Goal: Task Accomplishment & Management: Complete application form

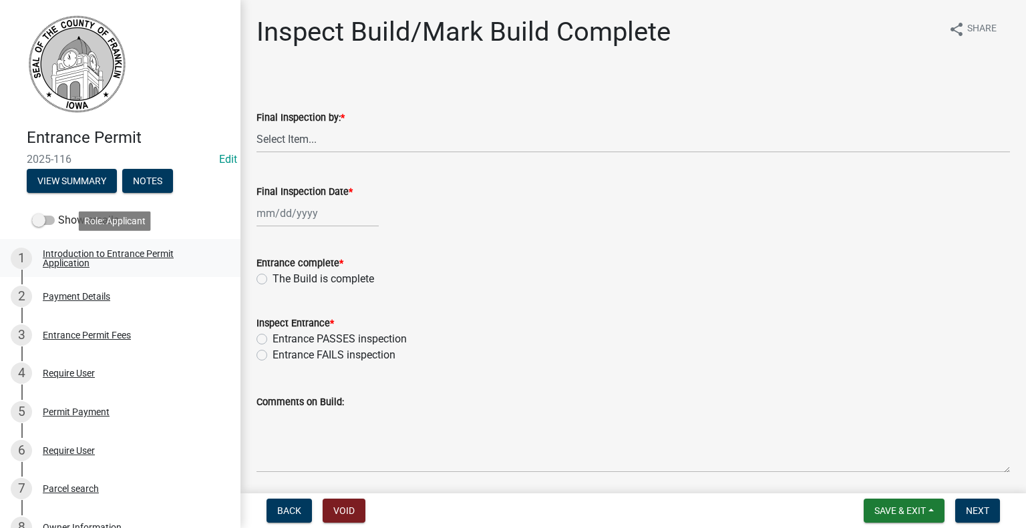
click at [66, 264] on div "Introduction to Entrance Permit Application" at bounding box center [131, 258] width 176 height 19
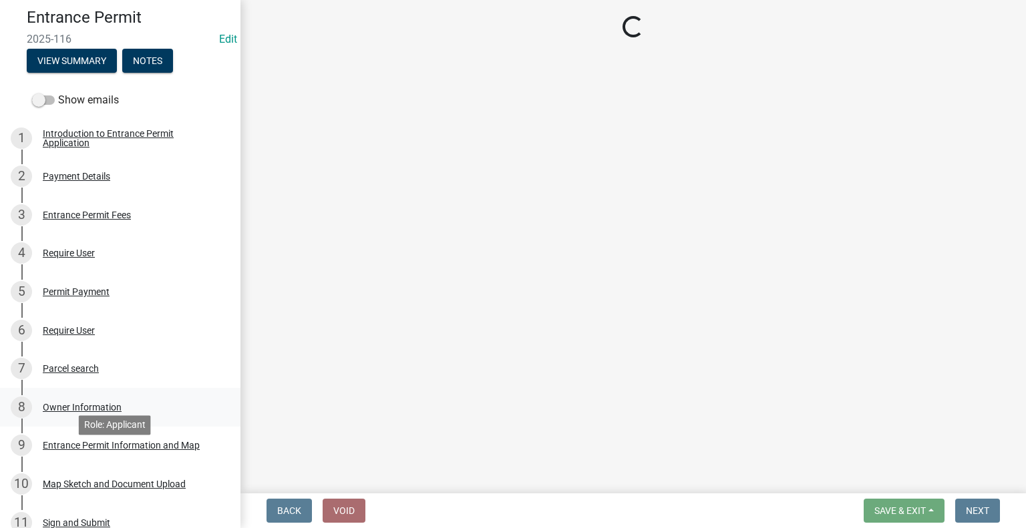
scroll to position [134, 0]
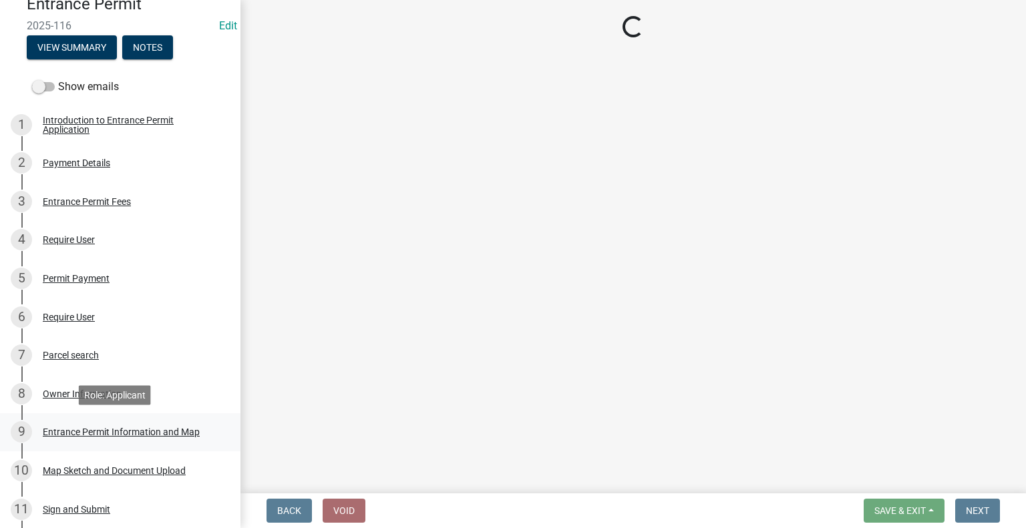
click at [73, 431] on div "Entrance Permit Information and Map" at bounding box center [121, 431] width 157 height 9
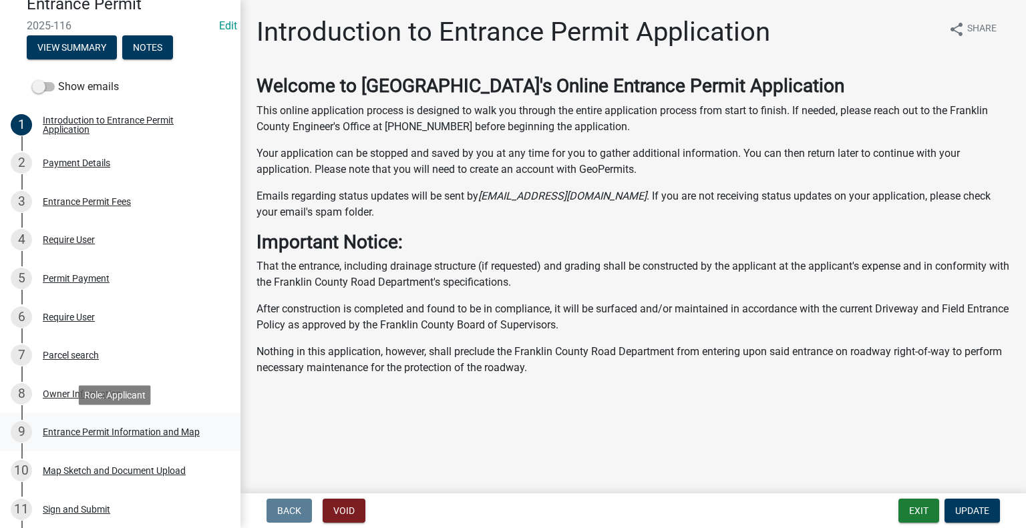
click at [149, 432] on div "Entrance Permit Information and Map" at bounding box center [121, 431] width 157 height 9
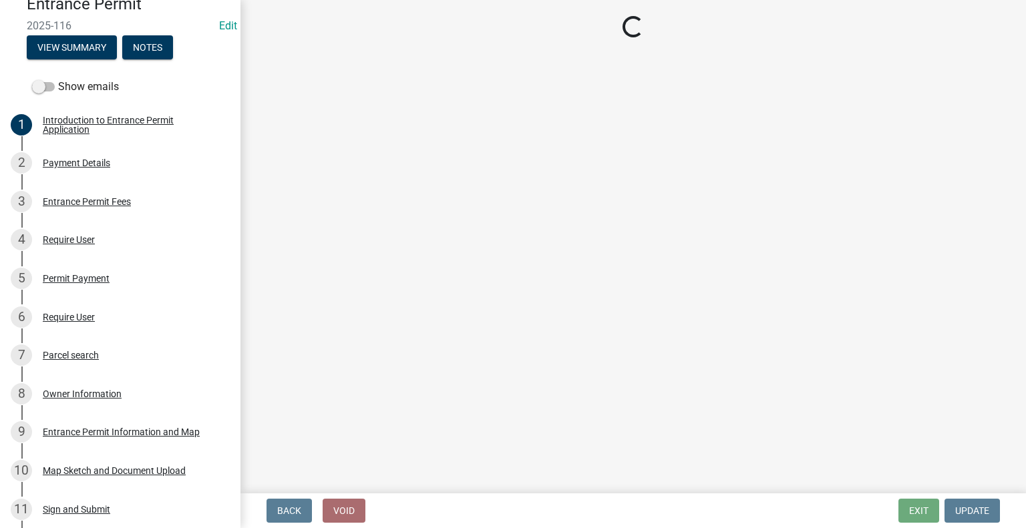
select select "3b07a8ad-ec8c-4d30-b329-4659585a60cf"
select select "4ac830af-643c-420a-9db3-0571211fe268"
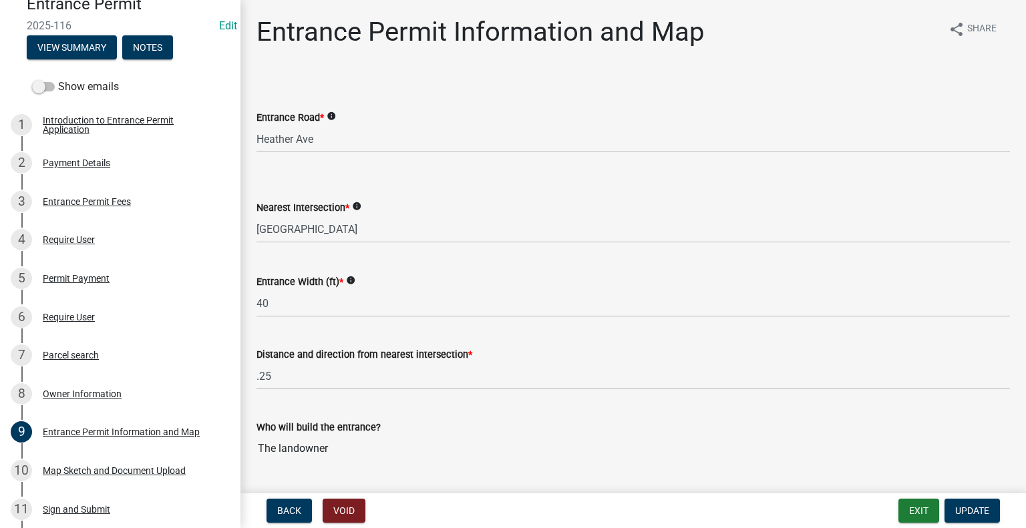
select select "3b07a8ad-ec8c-4d30-b329-4659585a60cf"
select select "4ac830af-643c-420a-9db3-0571211fe268"
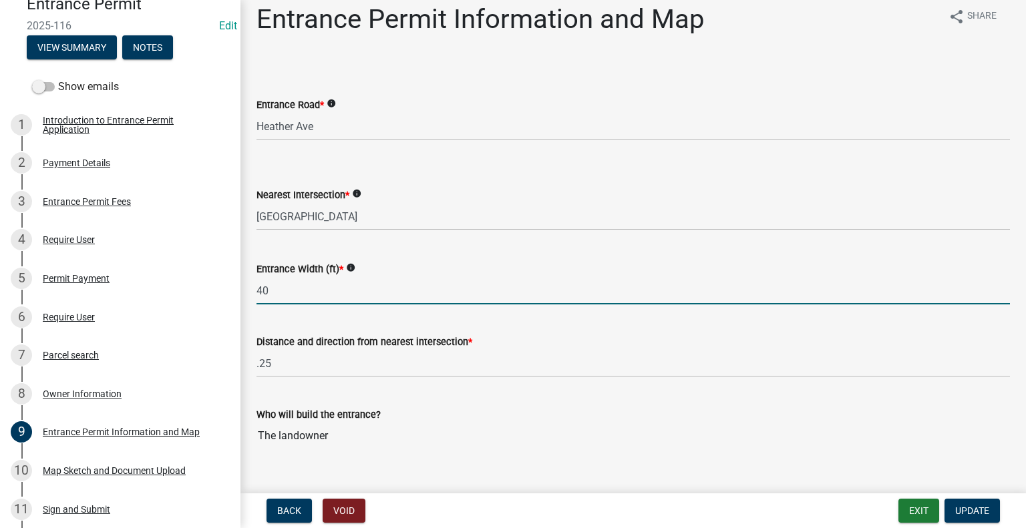
scroll to position [0, 0]
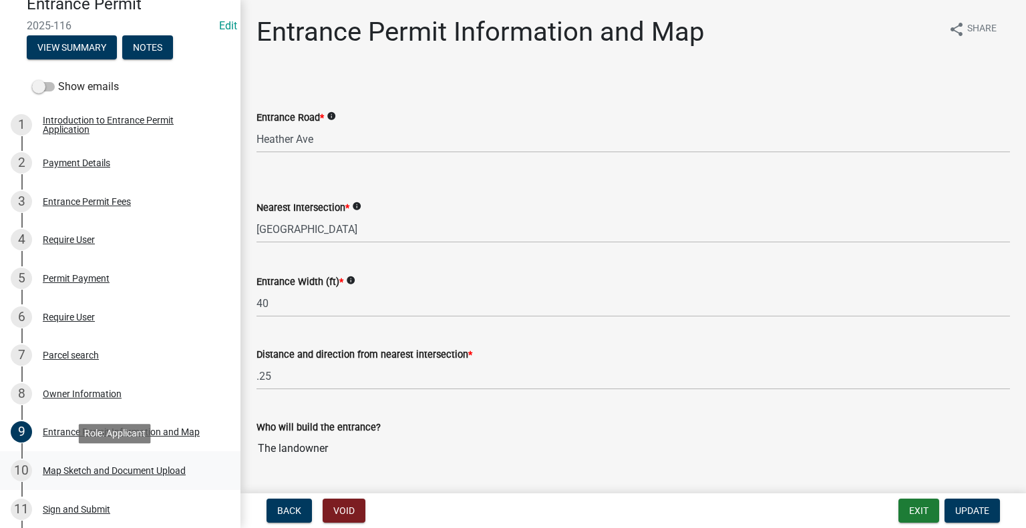
click at [128, 471] on div "Map Sketch and Document Upload" at bounding box center [114, 470] width 143 height 9
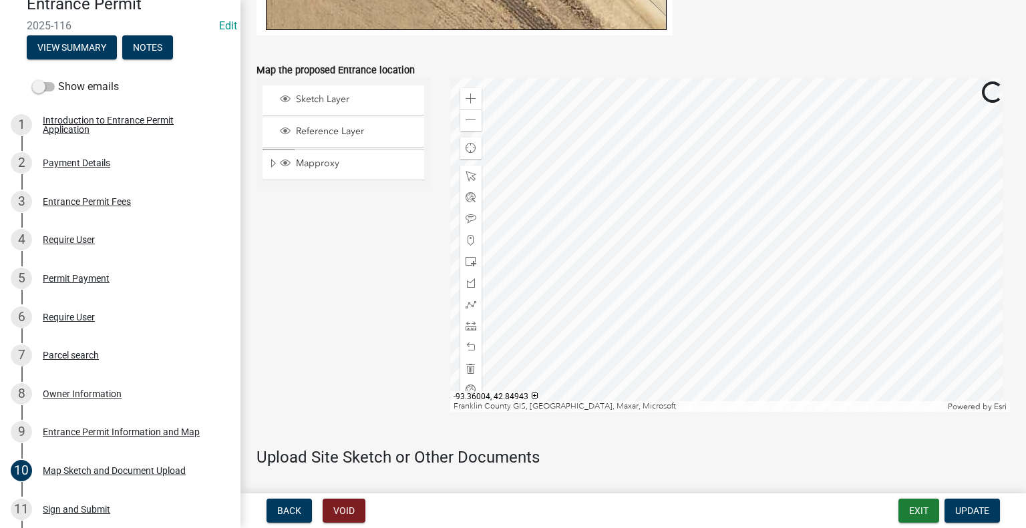
scroll to position [801, 0]
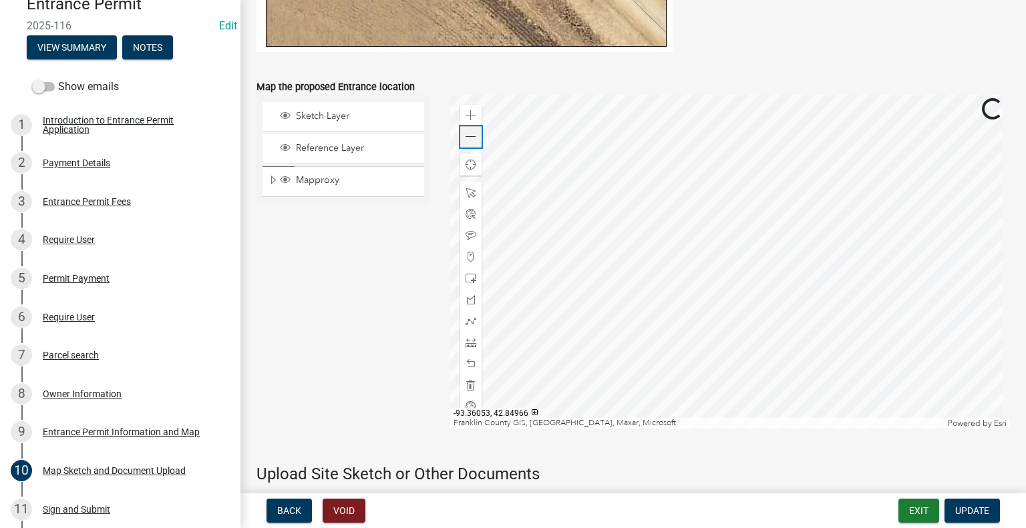
click at [473, 136] on div "Zoom out" at bounding box center [470, 136] width 21 height 21
click at [477, 137] on div "Zoom out" at bounding box center [470, 136] width 21 height 21
click at [465, 142] on span at bounding box center [470, 137] width 11 height 11
drag, startPoint x: 117, startPoint y: 391, endPoint x: 104, endPoint y: 384, distance: 14.3
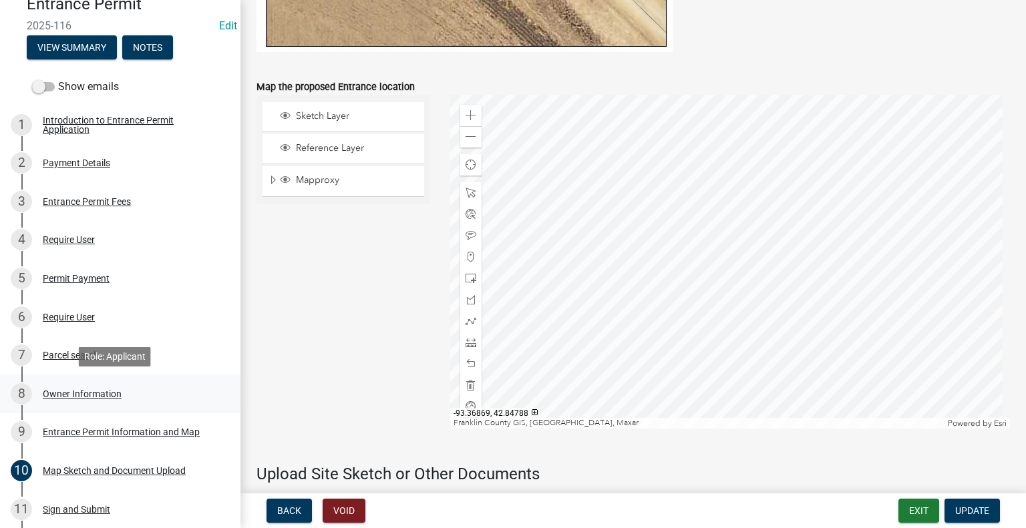
click at [117, 391] on div "Owner Information" at bounding box center [82, 393] width 79 height 9
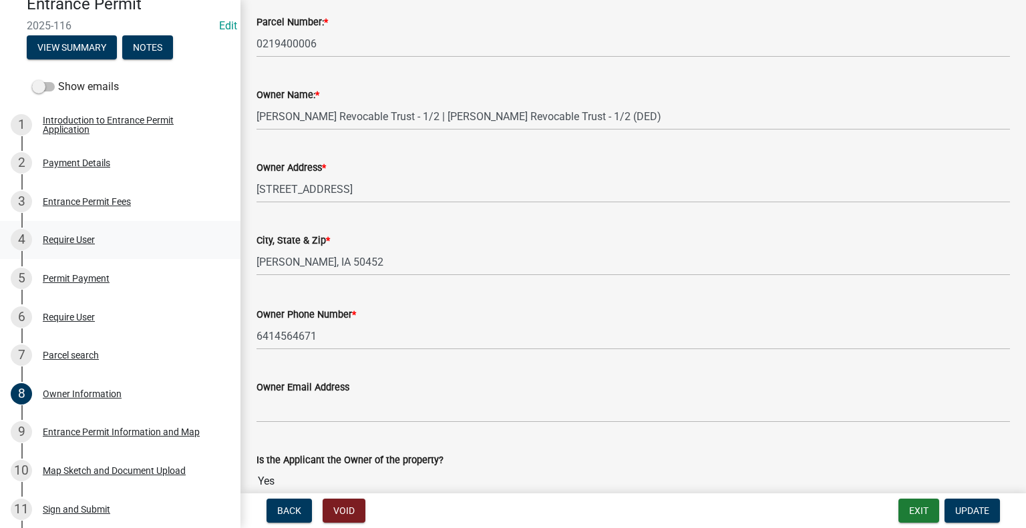
scroll to position [0, 0]
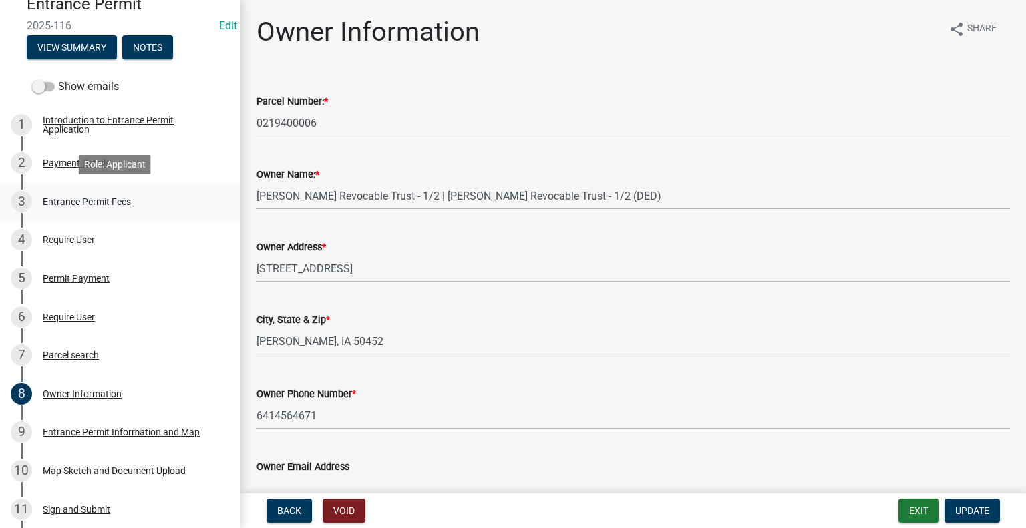
click at [75, 200] on div "Entrance Permit Fees" at bounding box center [87, 201] width 88 height 9
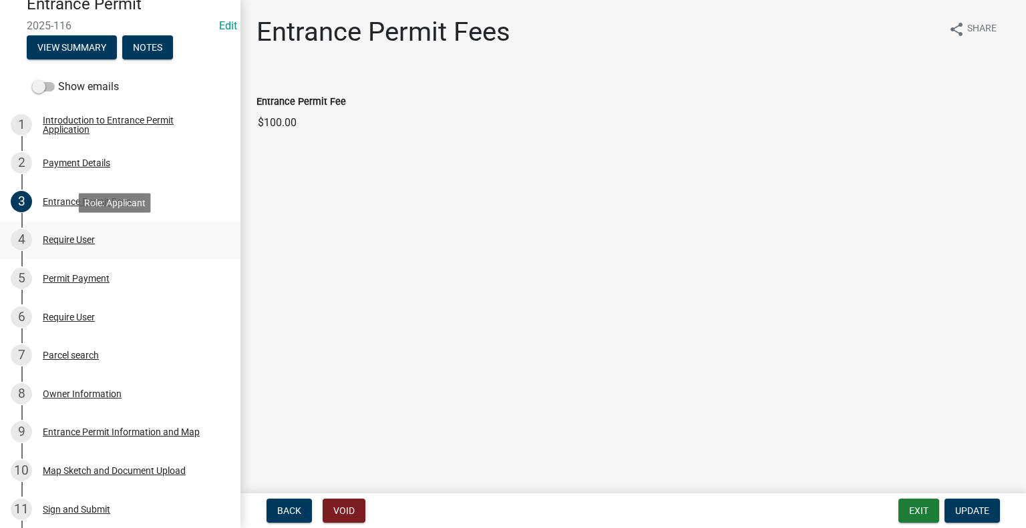
click at [61, 243] on div "Require User" at bounding box center [69, 239] width 52 height 9
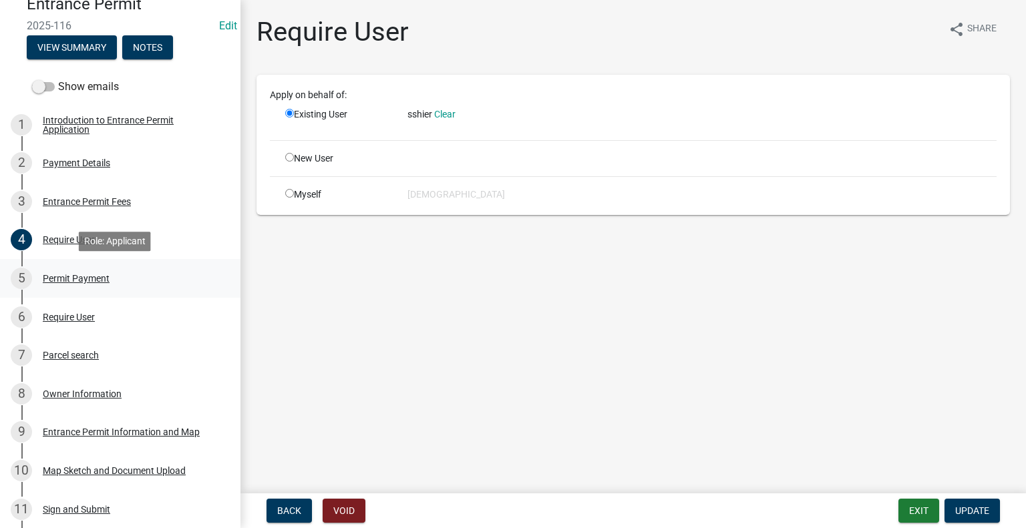
click at [64, 280] on div "Permit Payment" at bounding box center [76, 278] width 67 height 9
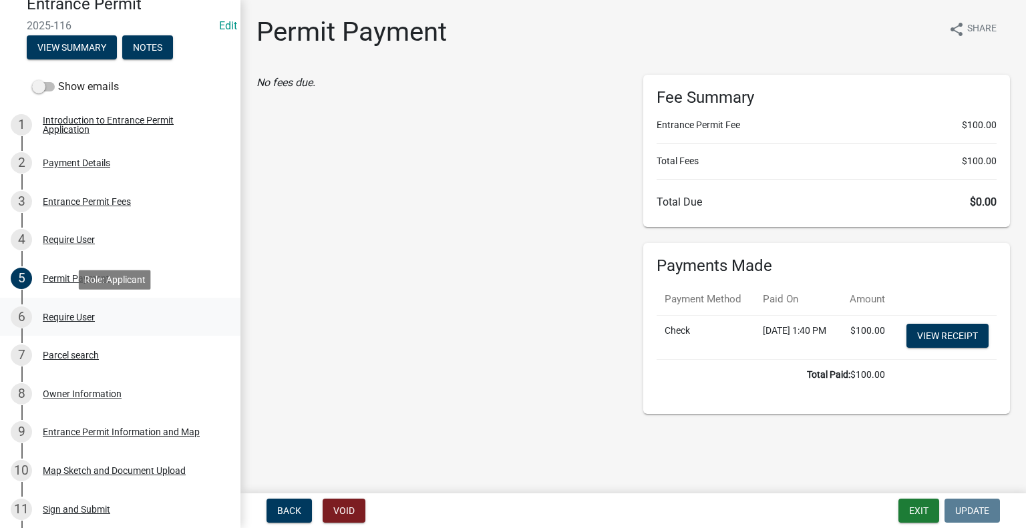
click at [61, 321] on div "Require User" at bounding box center [69, 317] width 52 height 9
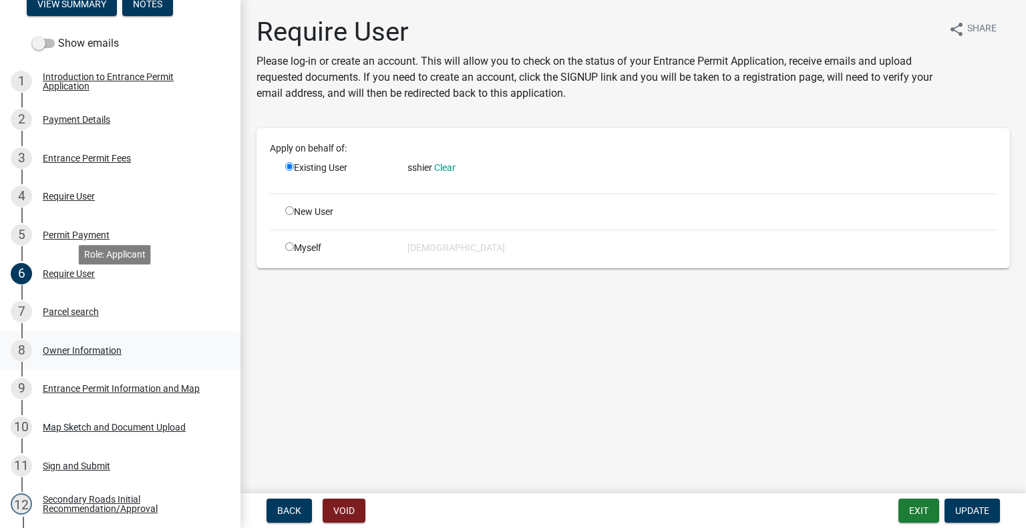
scroll to position [200, 0]
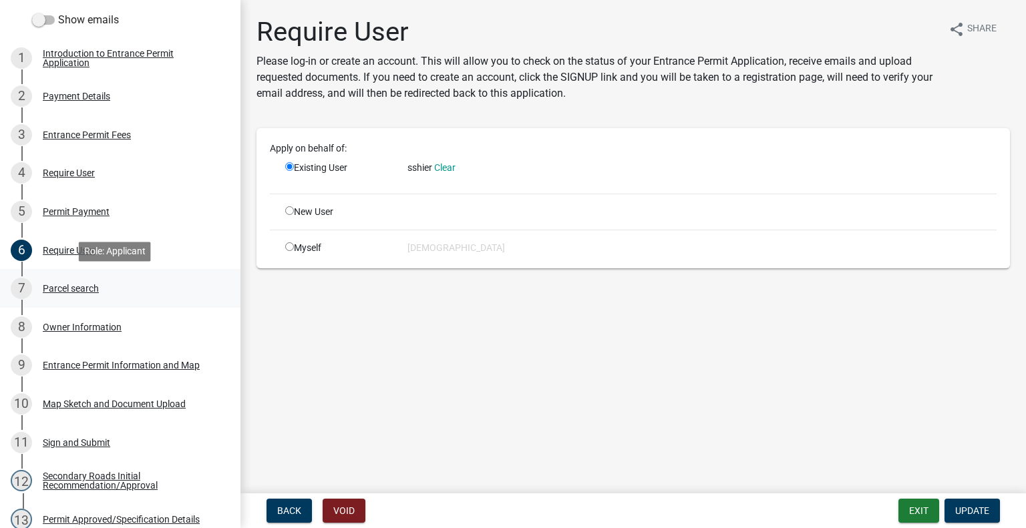
click at [73, 301] on link "7 Parcel search" at bounding box center [120, 288] width 240 height 39
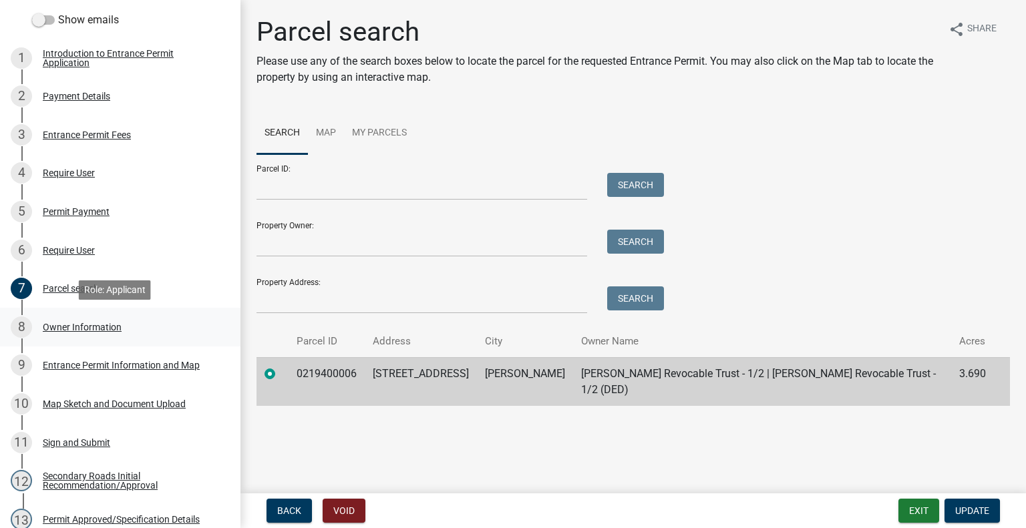
click at [89, 337] on div "8 Owner Information" at bounding box center [115, 327] width 208 height 21
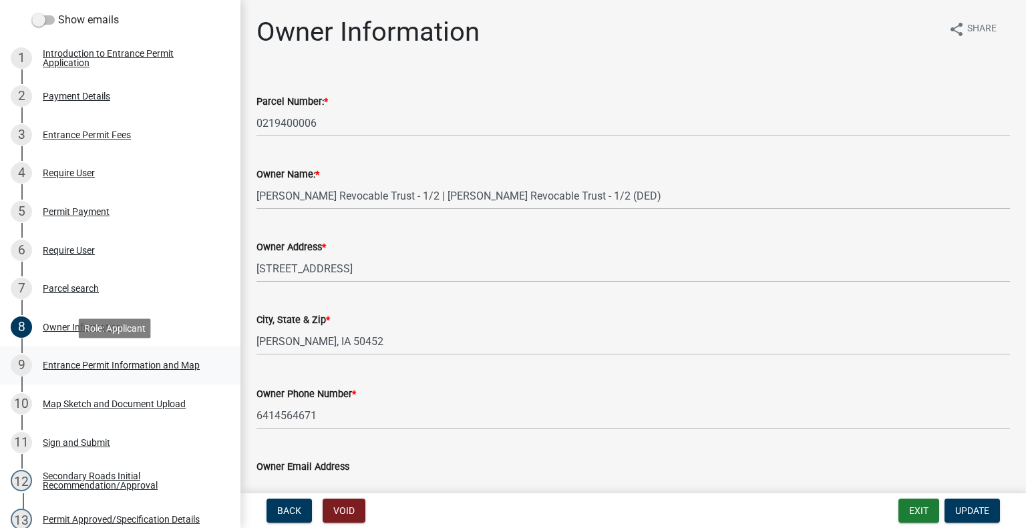
click at [91, 357] on div "9 Entrance Permit Information and Map" at bounding box center [115, 365] width 208 height 21
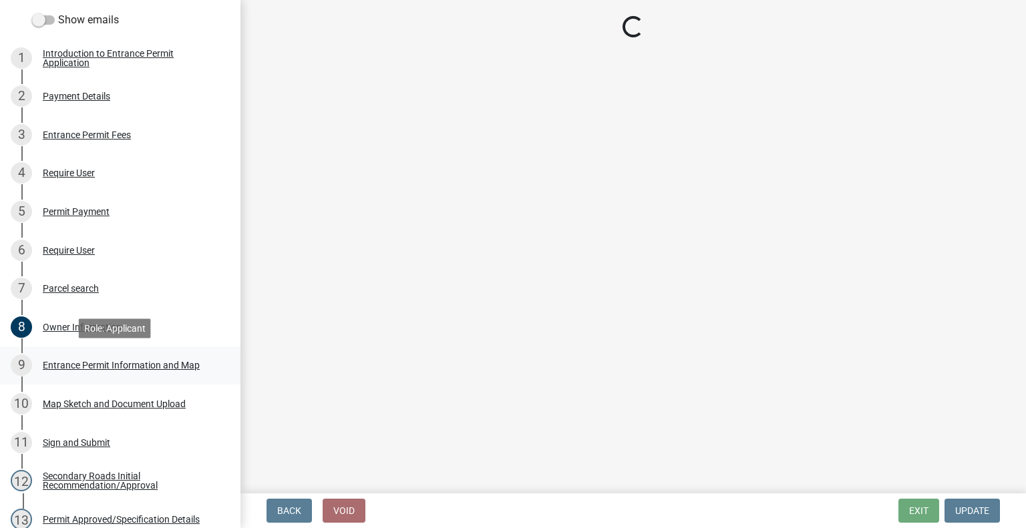
select select "3b07a8ad-ec8c-4d30-b329-4659585a60cf"
select select "4ac830af-643c-420a-9db3-0571211fe268"
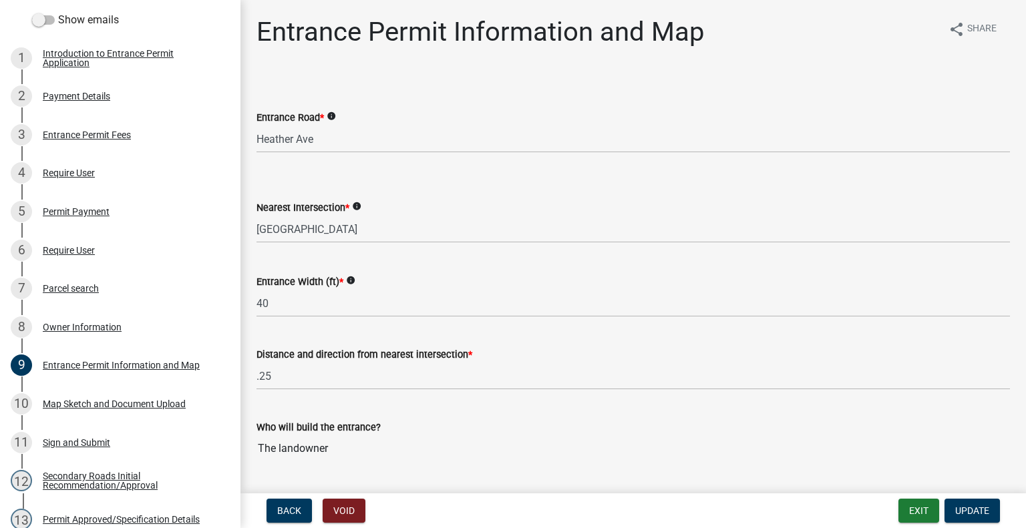
scroll to position [36, 0]
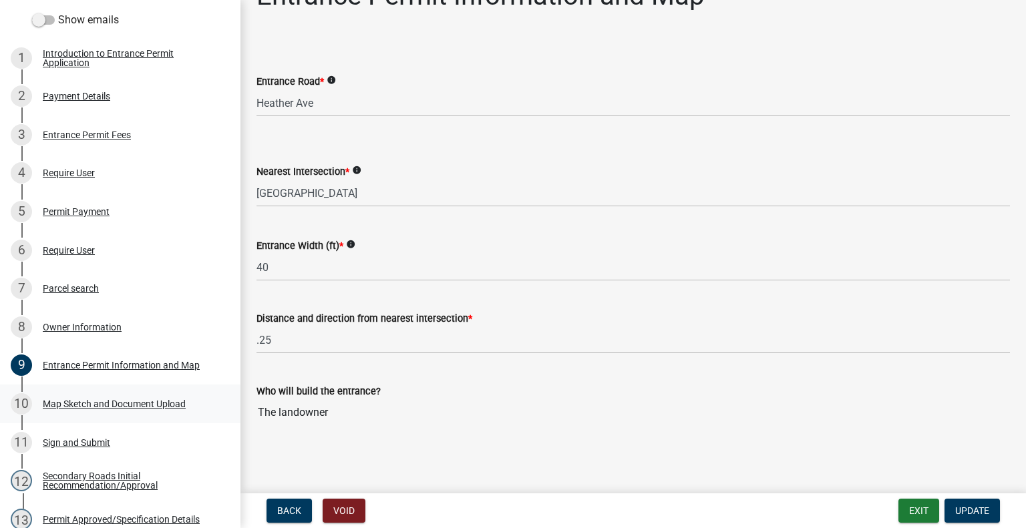
click at [124, 407] on div "Map Sketch and Document Upload" at bounding box center [114, 403] width 143 height 9
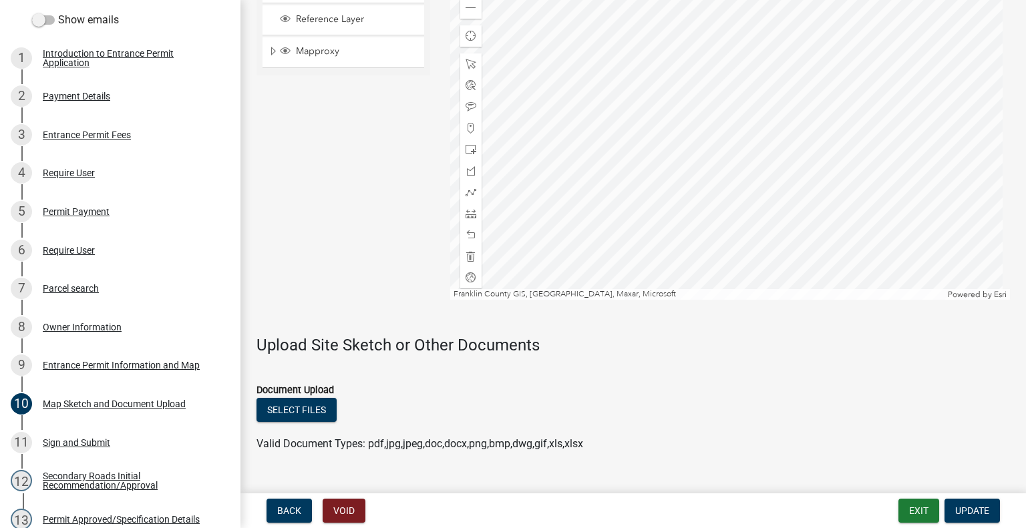
scroll to position [958, 0]
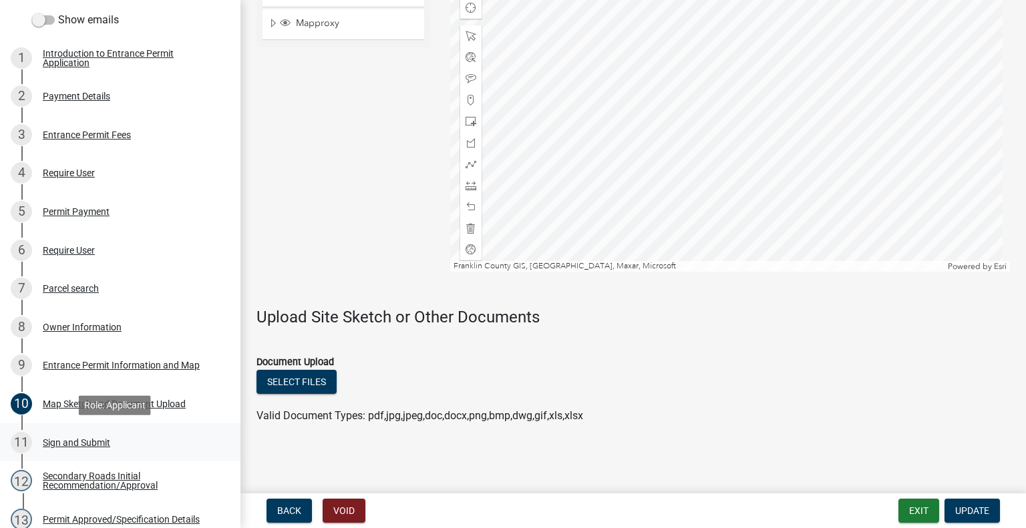
click at [91, 429] on link "11 Sign and Submit" at bounding box center [120, 442] width 240 height 39
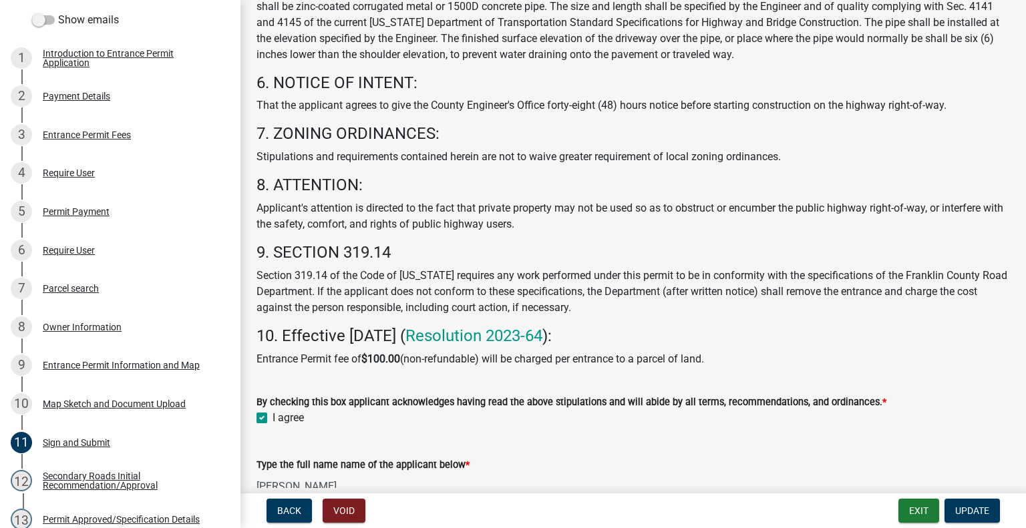
scroll to position [534, 0]
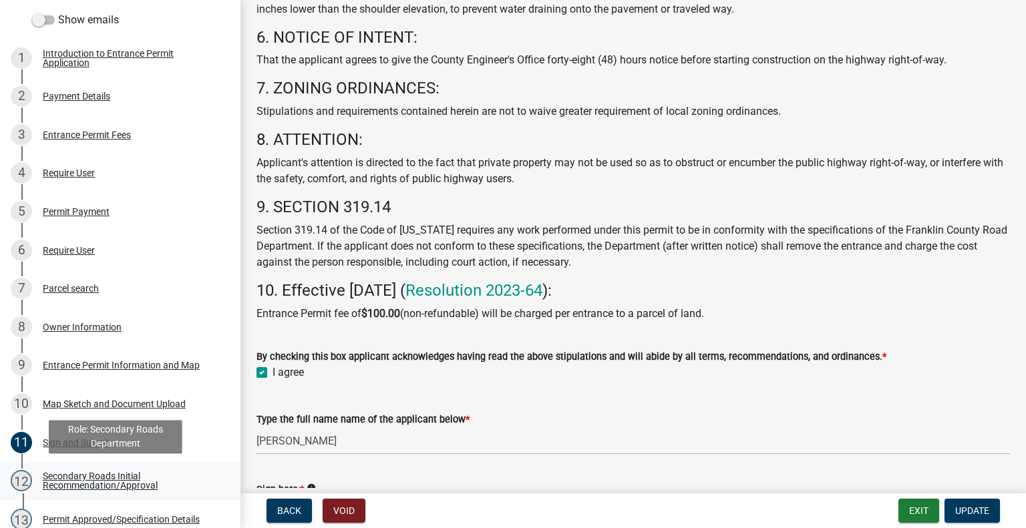
click at [75, 479] on div "Secondary Roads Initial Recommendation/Approval" at bounding box center [131, 480] width 176 height 19
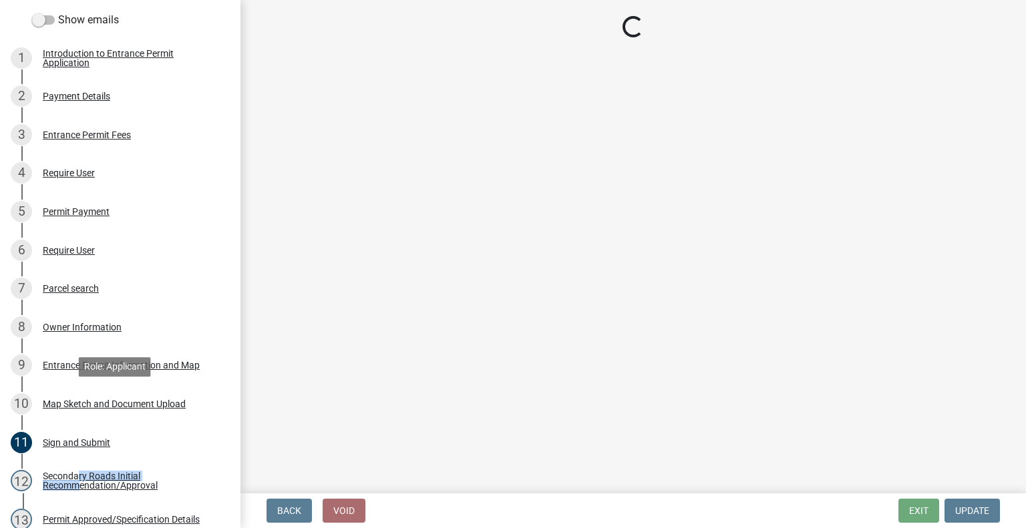
select select "16099b44-04f2-43f5-93fe-7c8a5efa7b02"
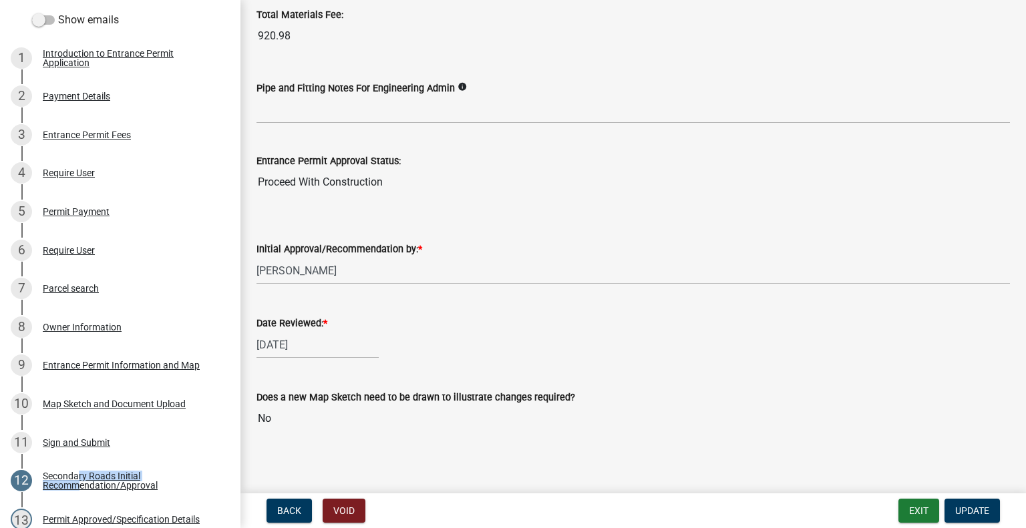
scroll to position [1133, 0]
